Goal: Task Accomplishment & Management: Use online tool/utility

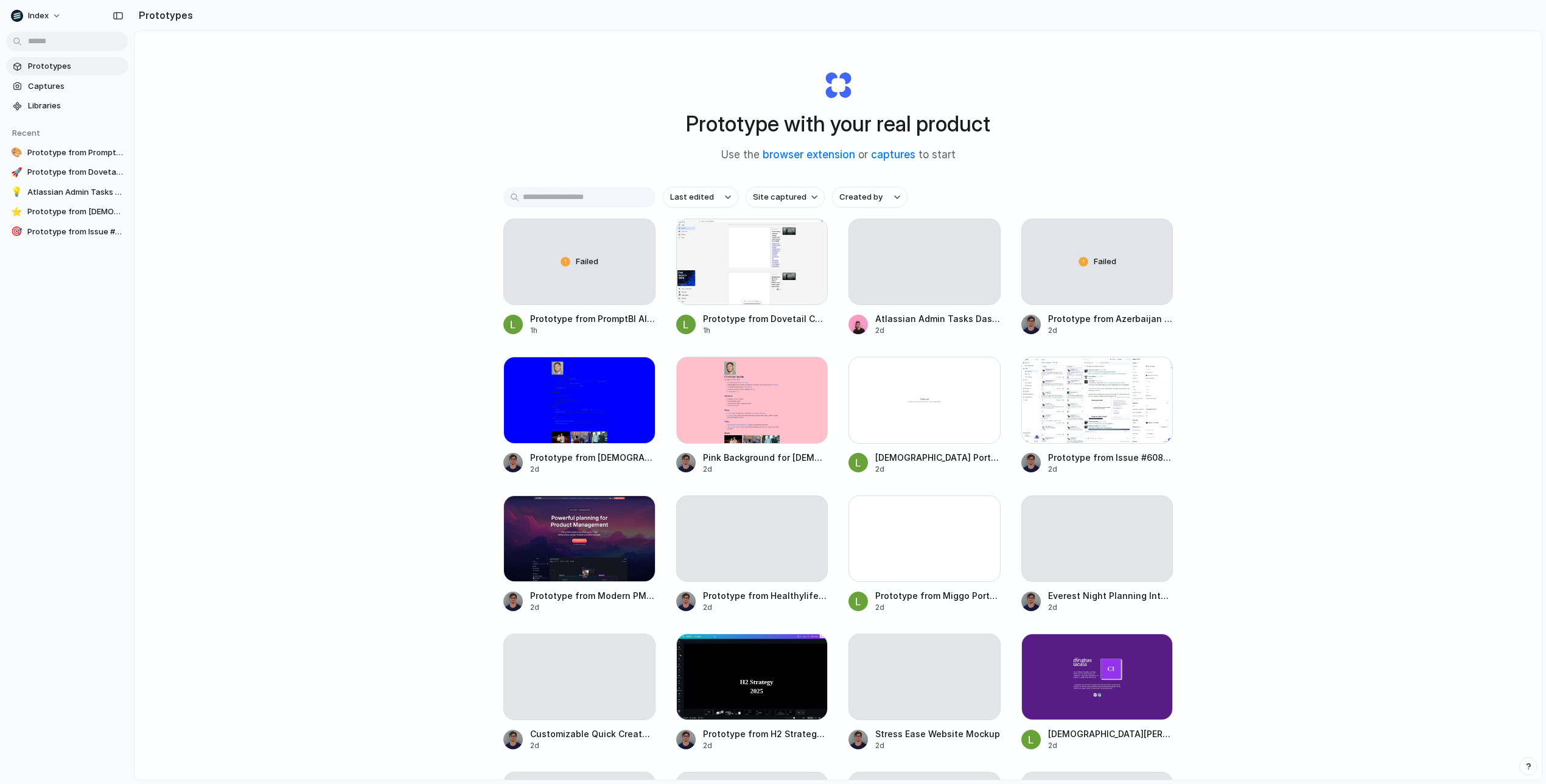
click at [544, 196] on input "text" at bounding box center [579, 197] width 152 height 20
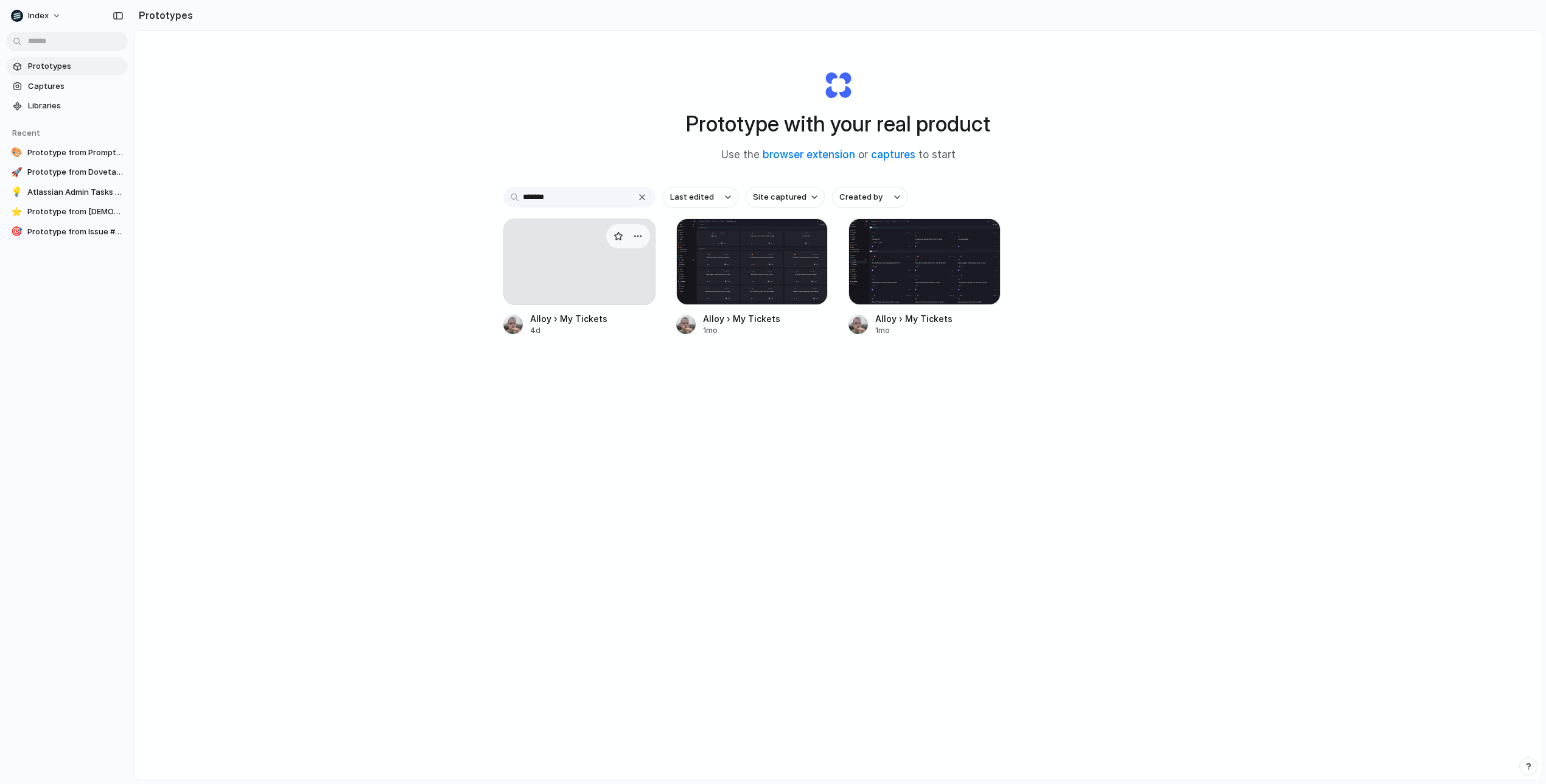
type input "*******"
click at [572, 301] on div at bounding box center [579, 262] width 152 height 86
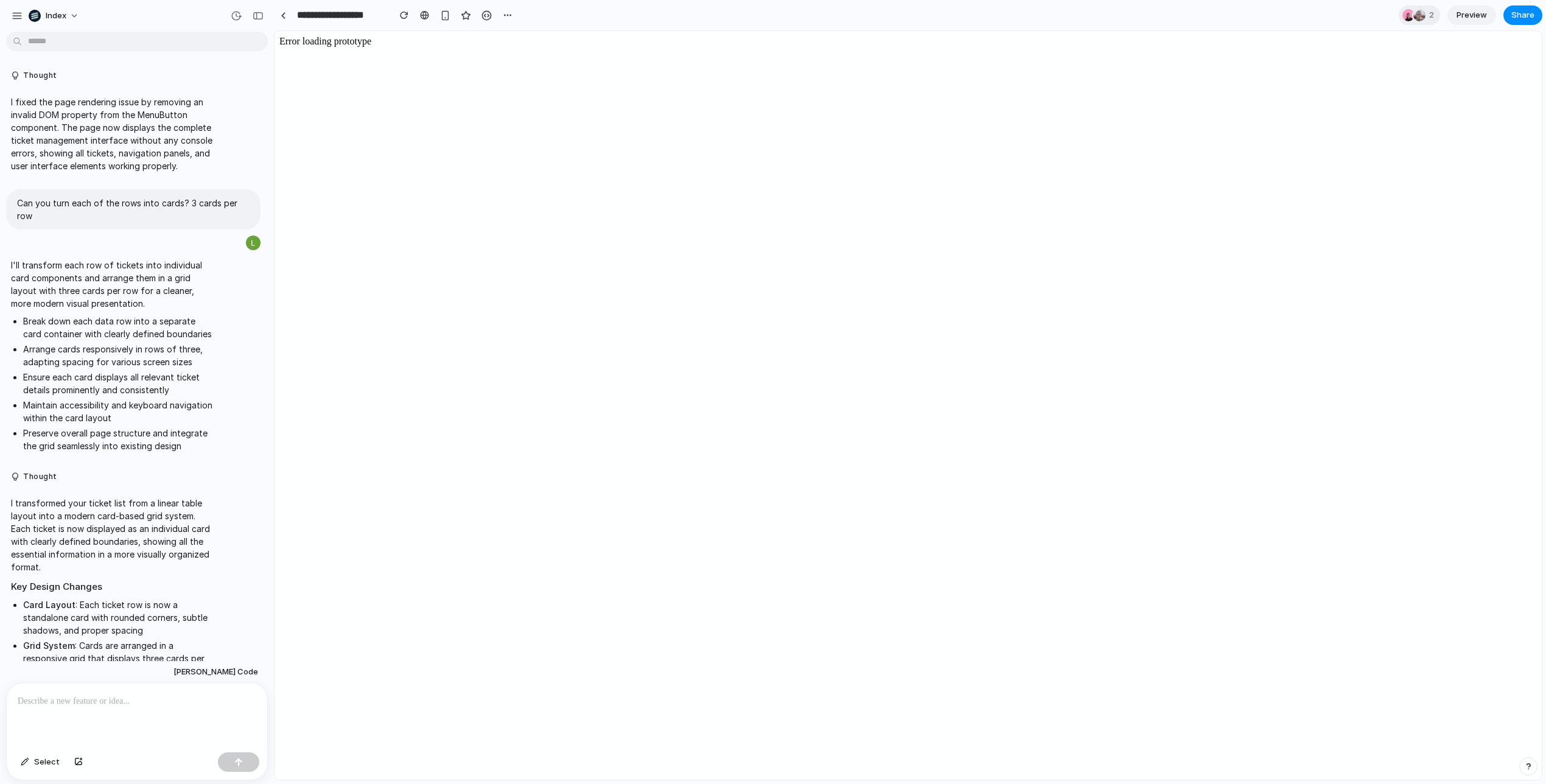
scroll to position [740, 0]
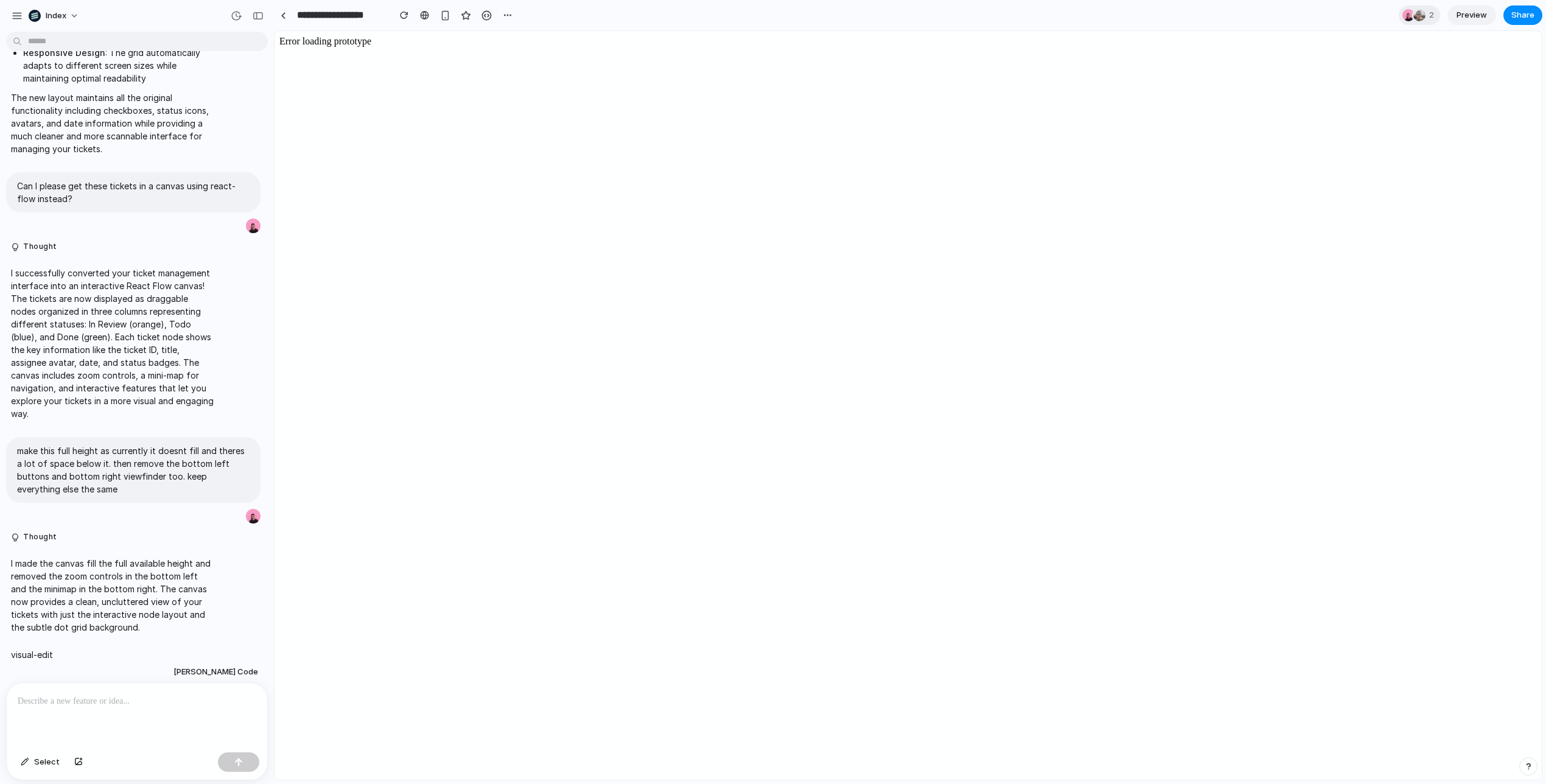
click at [560, 101] on body "Error loading prototype" at bounding box center [908, 404] width 1258 height 739
click at [622, 113] on body "Error loading prototype" at bounding box center [908, 404] width 1258 height 739
click at [317, 42] on body "Error loading prototype" at bounding box center [908, 404] width 1258 height 739
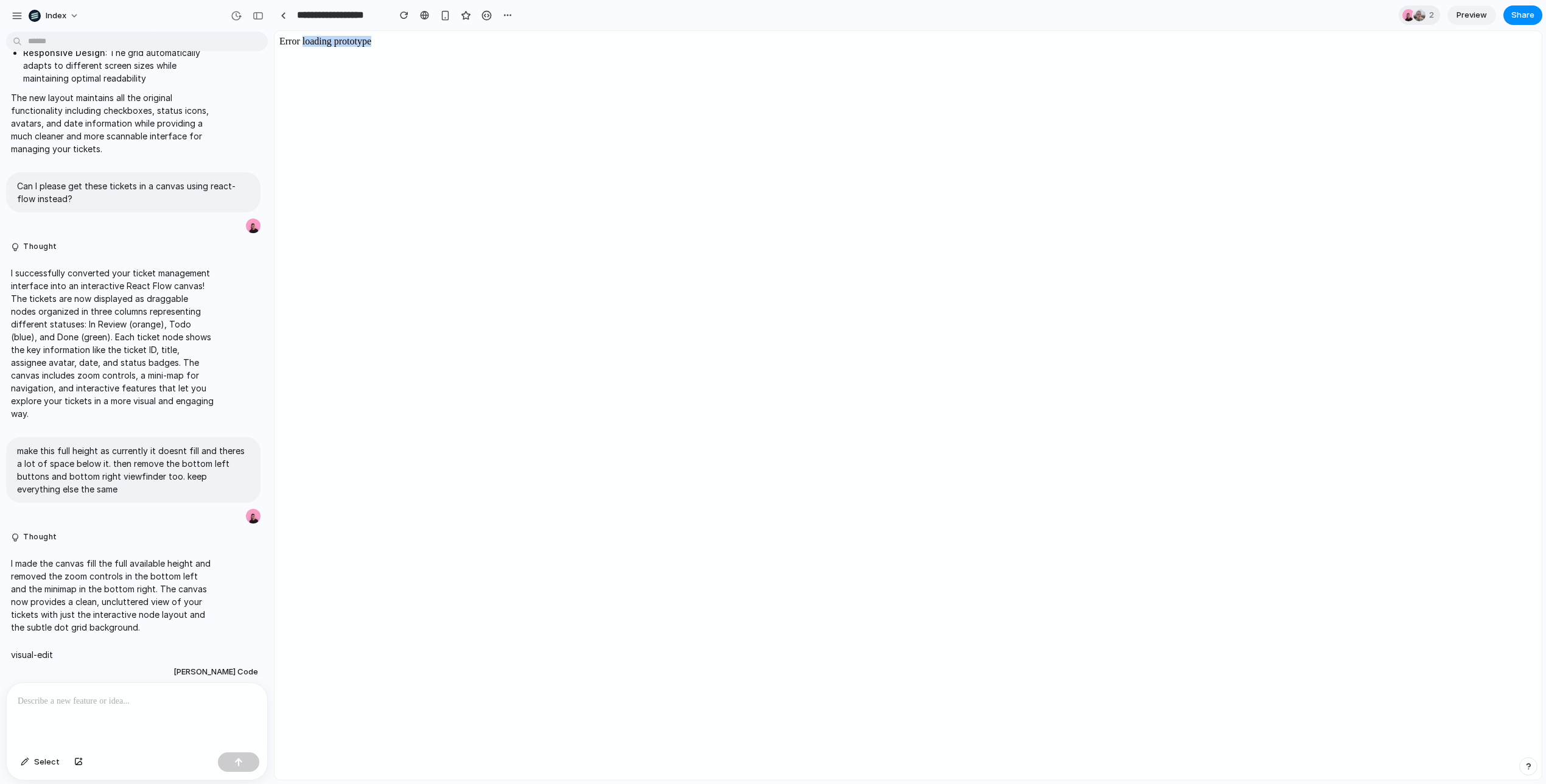
drag, startPoint x: 317, startPoint y: 42, endPoint x: 370, endPoint y: 42, distance: 53.0
click at [370, 42] on body "Error loading prototype" at bounding box center [908, 404] width 1258 height 739
click at [98, 591] on p "I made the canvas fill the full available height and removed the zoom controls …" at bounding box center [112, 594] width 203 height 76
drag, startPoint x: 98, startPoint y: 591, endPoint x: 57, endPoint y: 559, distance: 52.0
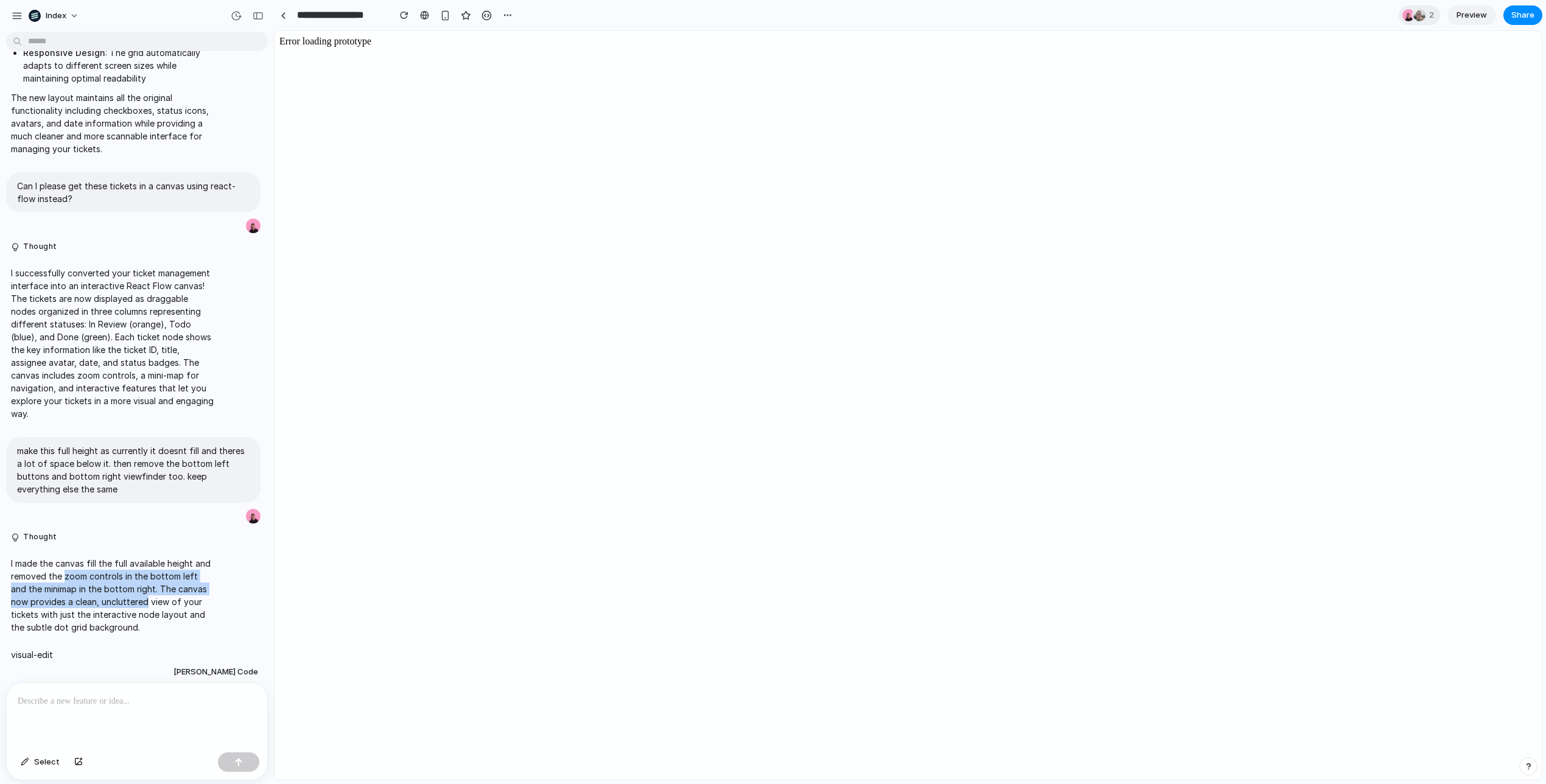
click at [57, 559] on p "I made the canvas fill the full available height and removed the zoom controls …" at bounding box center [112, 594] width 203 height 76
click at [44, 648] on p "visual-edit" at bounding box center [32, 654] width 42 height 13
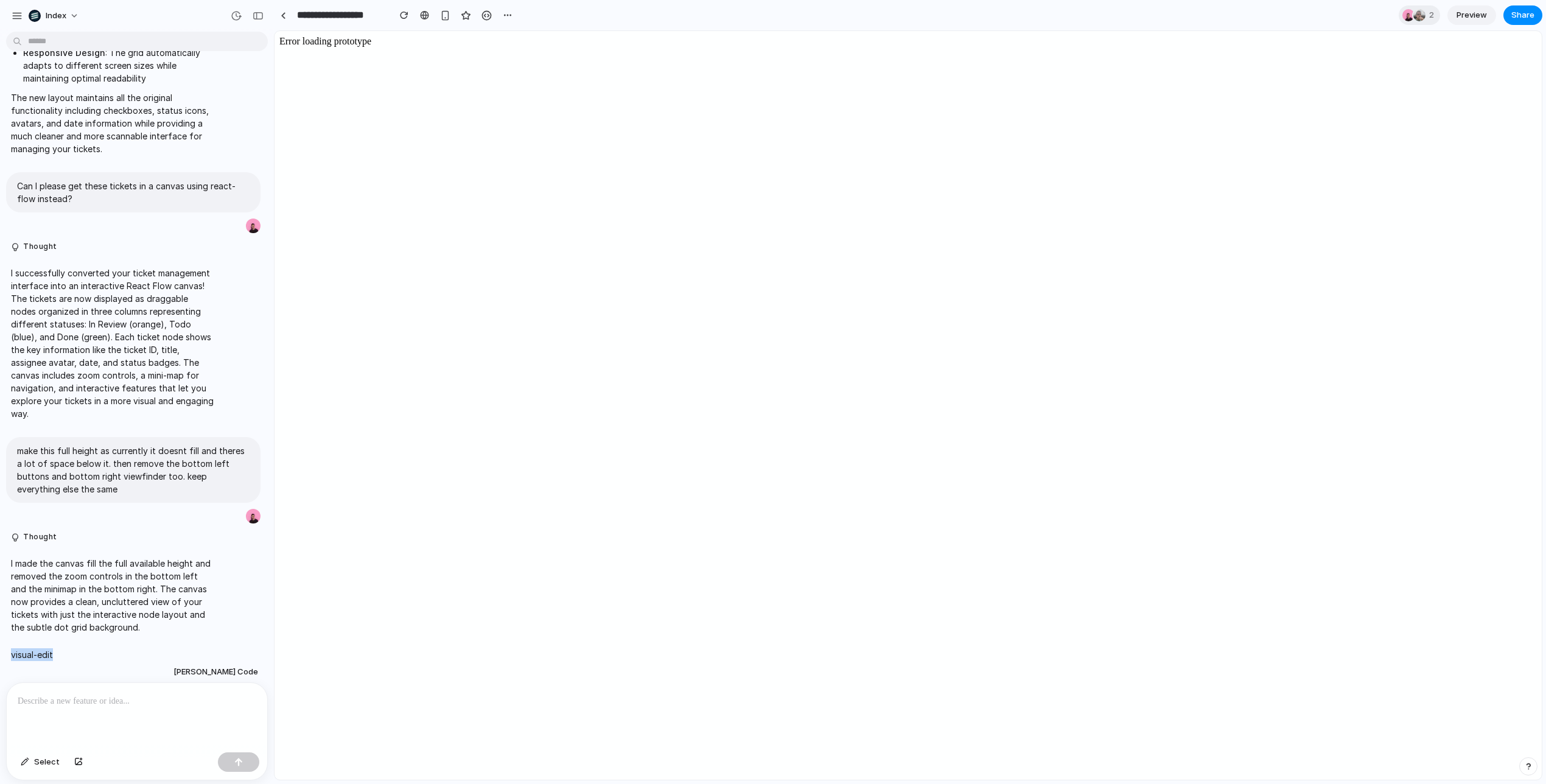
click at [76, 643] on div "visual-edit" at bounding box center [113, 654] width 213 height 27
click at [419, 71] on body "Error loading prototype" at bounding box center [908, 404] width 1258 height 739
click at [610, 537] on body "Error loading prototype" at bounding box center [908, 404] width 1258 height 739
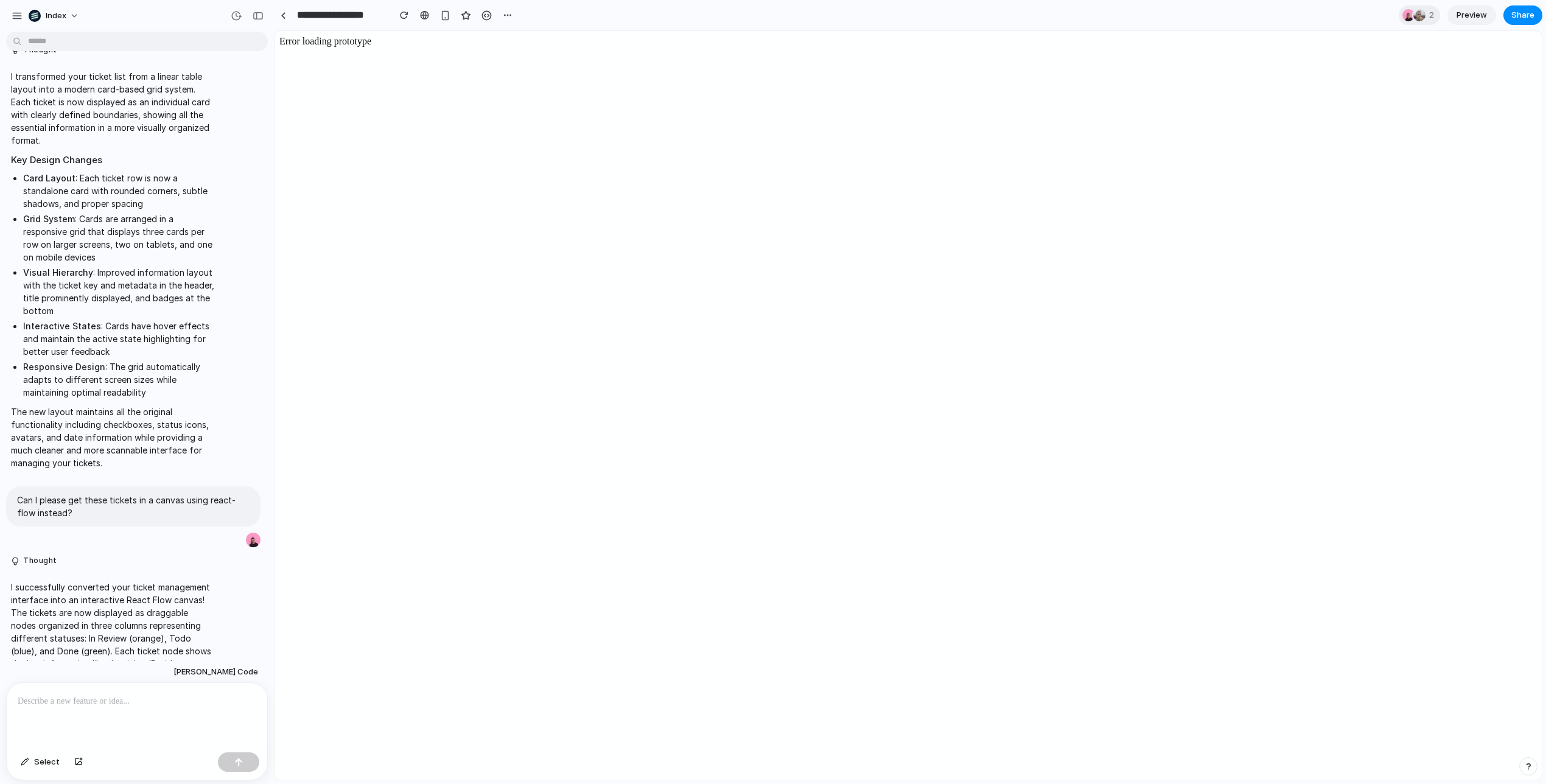
scroll to position [740, 0]
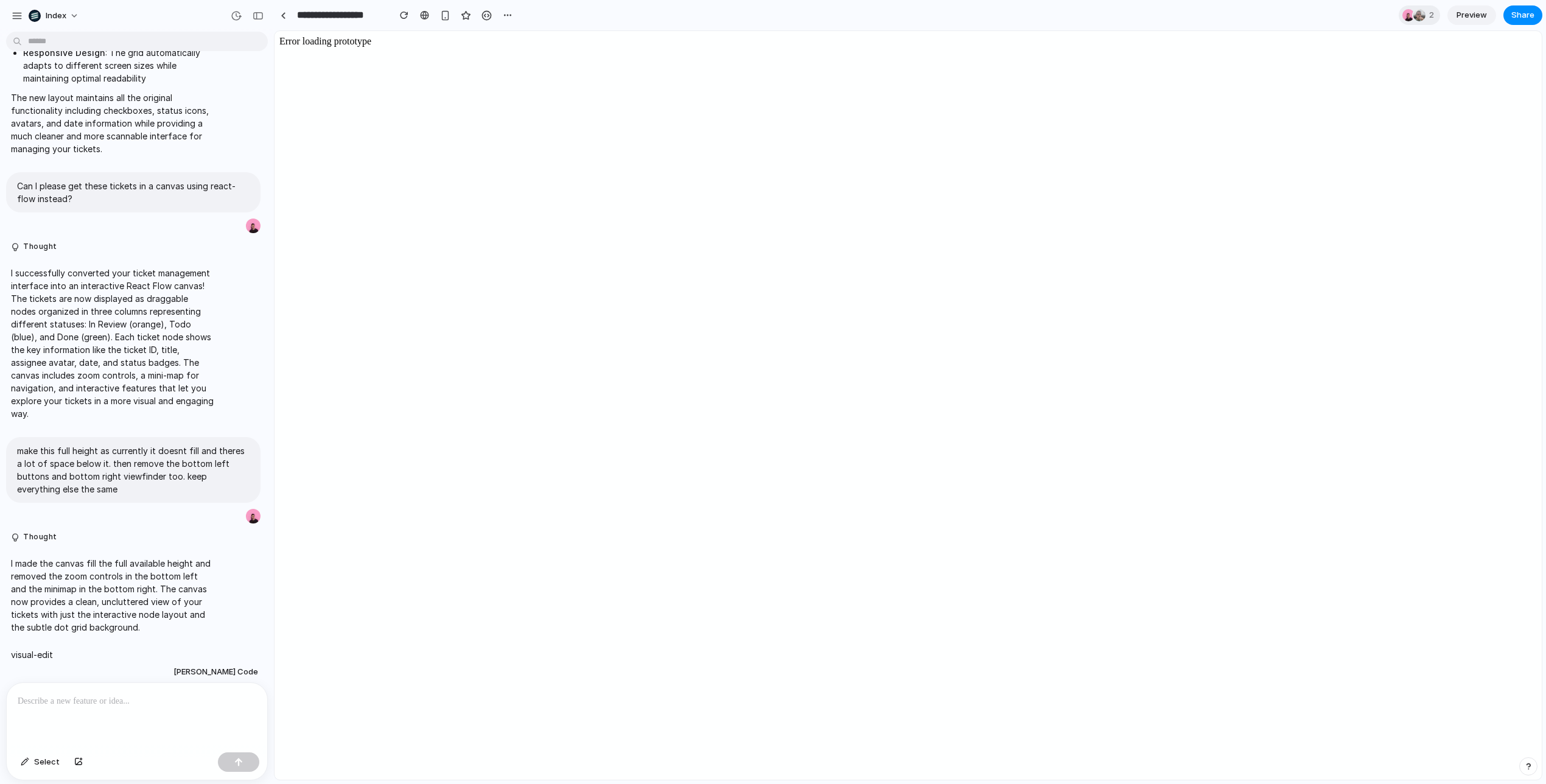
click at [669, 270] on body "Error loading prototype" at bounding box center [908, 404] width 1258 height 739
